Goal: Task Accomplishment & Management: Complete application form

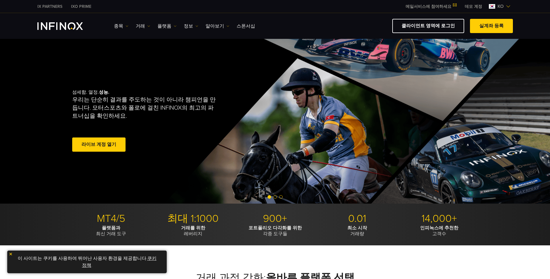
click at [88, 145] on link "라이브 계정 열기" at bounding box center [98, 144] width 53 height 14
click at [102, 144] on link "라이브 계정 열기" at bounding box center [98, 144] width 53 height 14
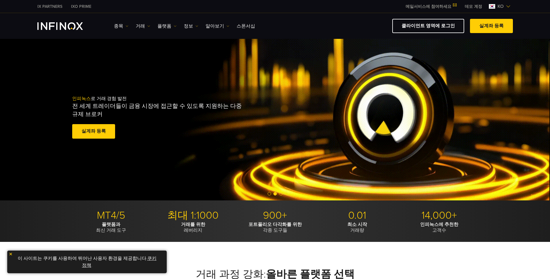
click at [375, 22] on div "클라이언트 영역에 로그인 실계좌 등록" at bounding box center [385, 26] width 253 height 14
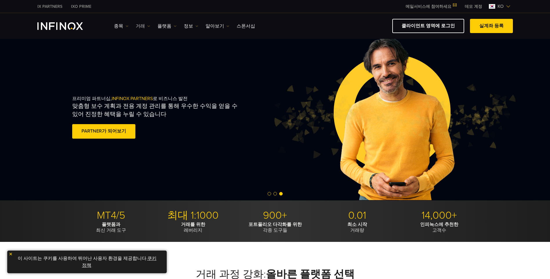
click at [143, 27] on link "거래" at bounding box center [143, 26] width 14 height 7
click at [174, 25] on img at bounding box center [175, 26] width 3 height 3
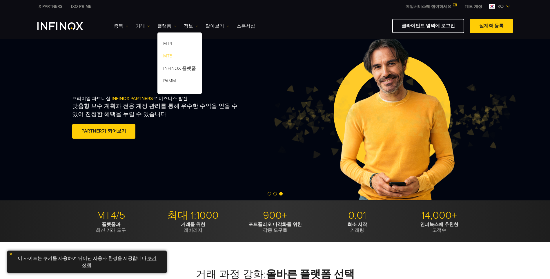
click at [169, 56] on link "MT5" at bounding box center [179, 57] width 44 height 12
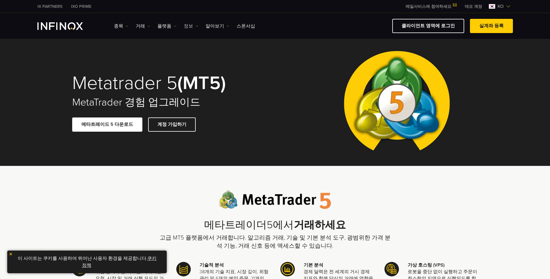
drag, startPoint x: 0, startPoint y: 0, endPoint x: 187, endPoint y: 25, distance: 188.9
click at [187, 25] on link "정보" at bounding box center [191, 26] width 14 height 7
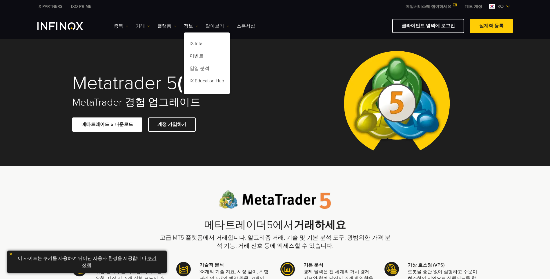
click at [212, 25] on link "알아보기" at bounding box center [218, 26] width 24 height 7
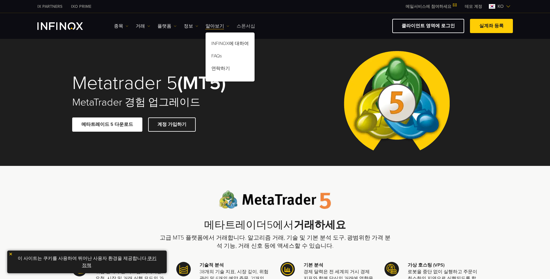
click at [237, 25] on link "스폰서십" at bounding box center [246, 26] width 19 height 7
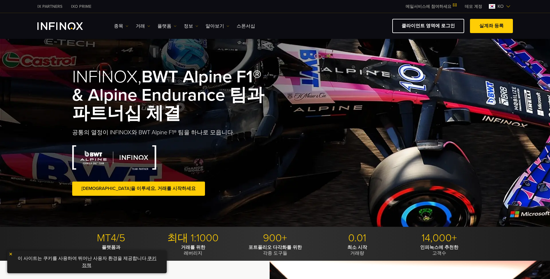
click at [473, 8] on link "데모 계정" at bounding box center [473, 6] width 26 height 6
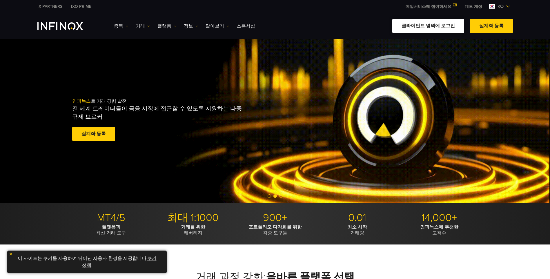
click at [420, 30] on link "클라이언트 영역에 로그인" at bounding box center [428, 26] width 72 height 14
